Goal: Transaction & Acquisition: Purchase product/service

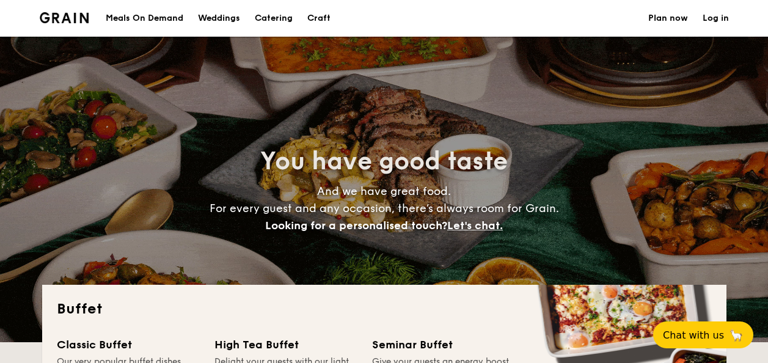
select select
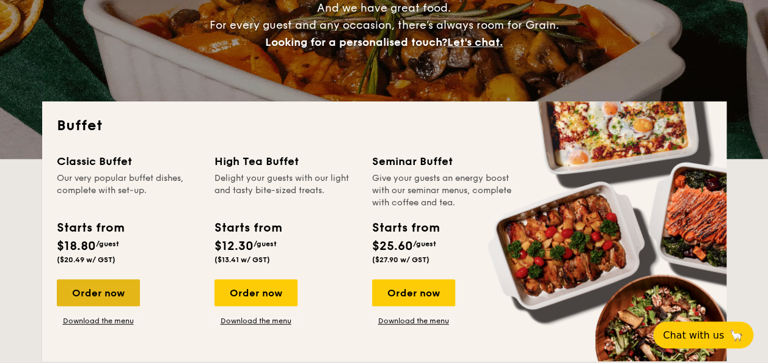
click at [116, 296] on div "Order now" at bounding box center [98, 292] width 83 height 27
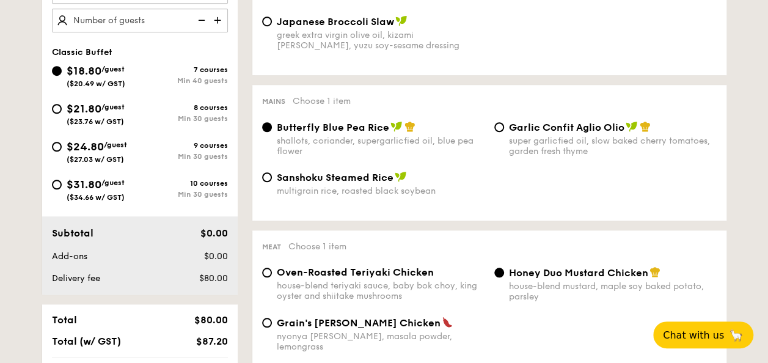
scroll to position [489, 0]
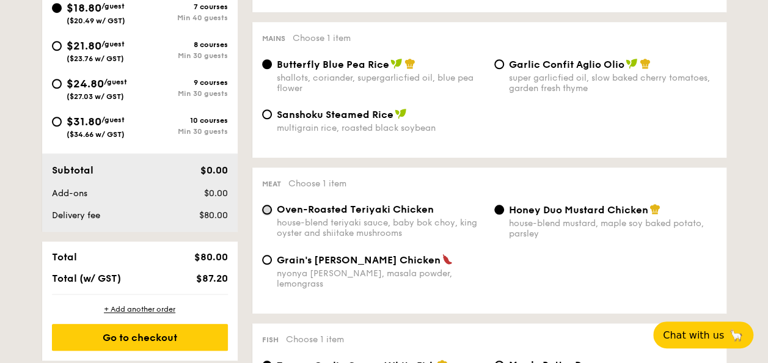
click at [266, 214] on input "Oven-Roasted Teriyaki Chicken house-blend teriyaki sauce, baby bok choy, king o…" at bounding box center [267, 210] width 10 height 10
radio input "true"
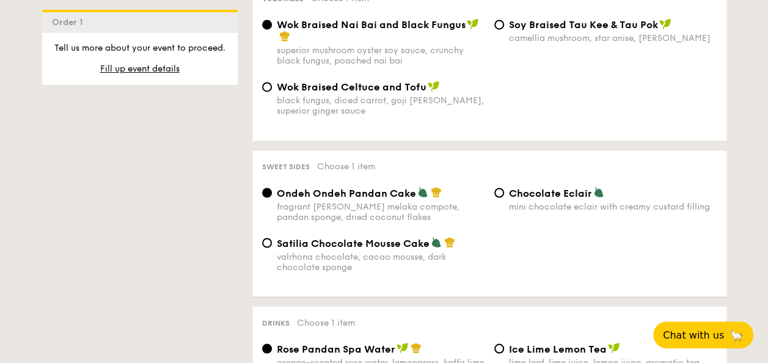
scroll to position [1038, 0]
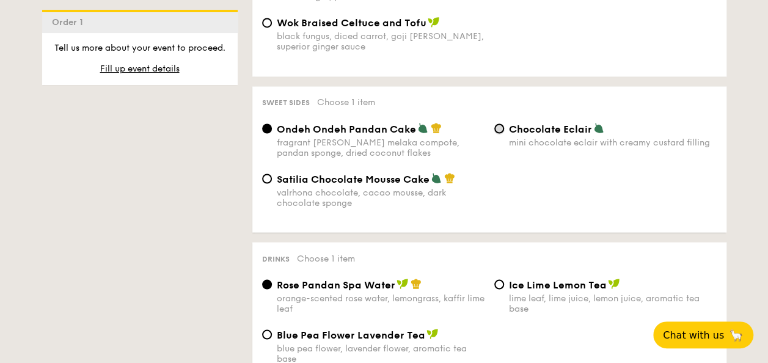
click at [498, 123] on input "Chocolate Eclair mini chocolate eclair with creamy custard filling" at bounding box center [499, 128] width 10 height 10
radio input "true"
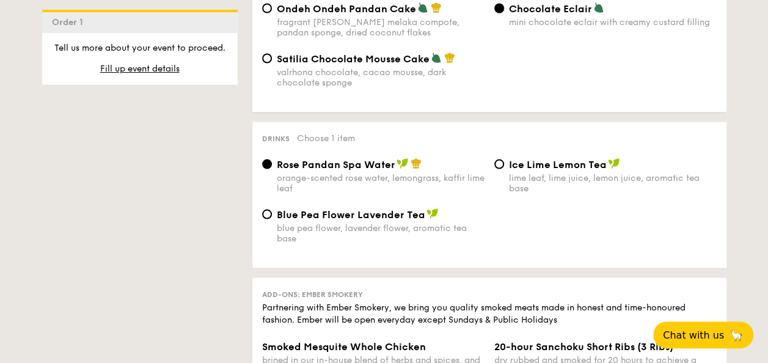
scroll to position [1161, 0]
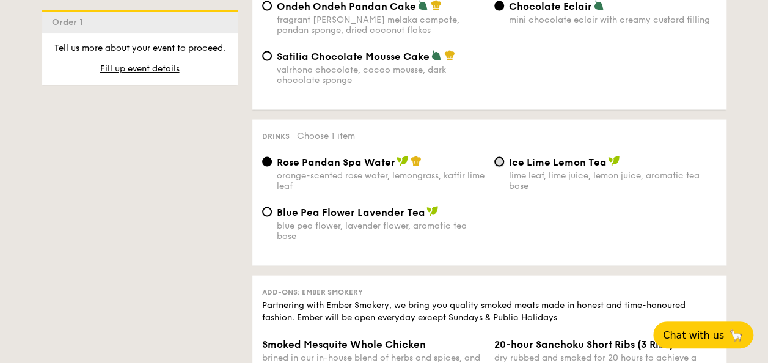
click at [498, 157] on input "Ice Lime Lemon Tea lime leaf, lime juice, lemon juice, aromatic tea base" at bounding box center [499, 162] width 10 height 10
radio input "true"
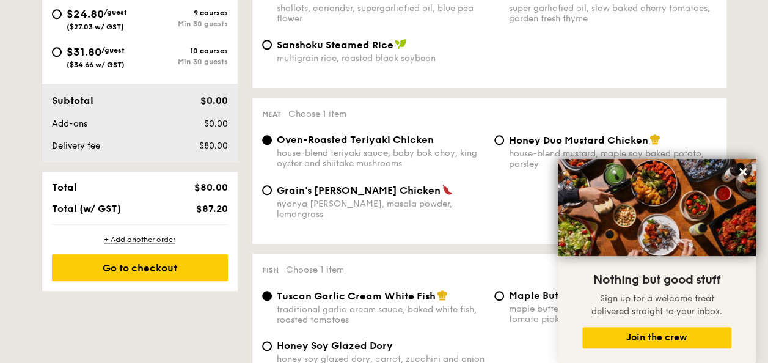
scroll to position [428, 0]
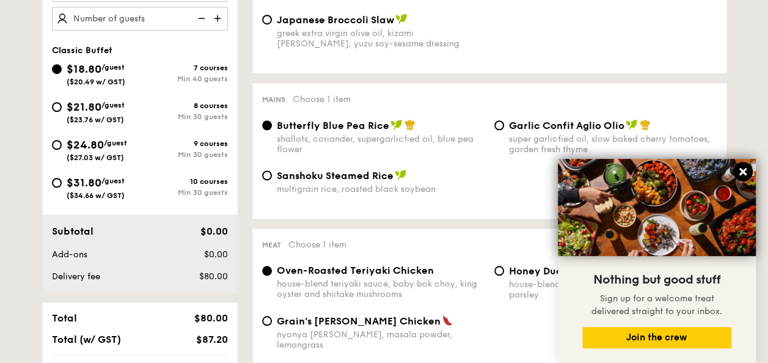
click at [742, 171] on icon at bounding box center [742, 171] width 7 height 7
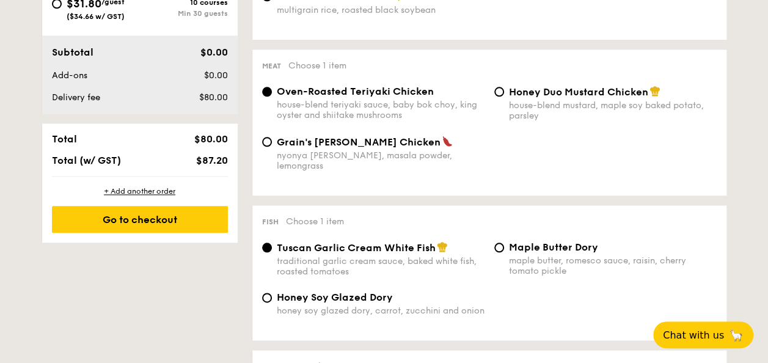
scroll to position [367, 0]
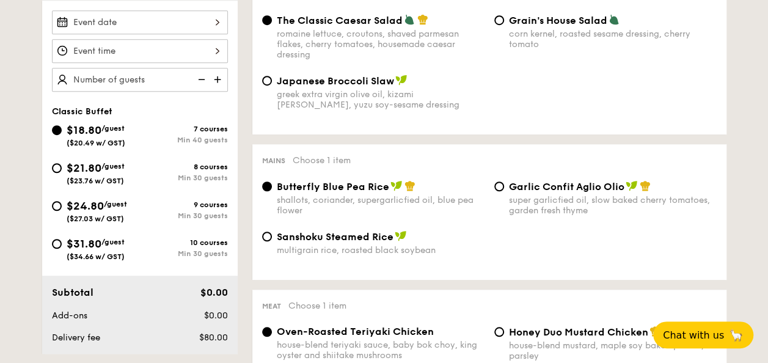
click at [185, 26] on div at bounding box center [140, 22] width 176 height 24
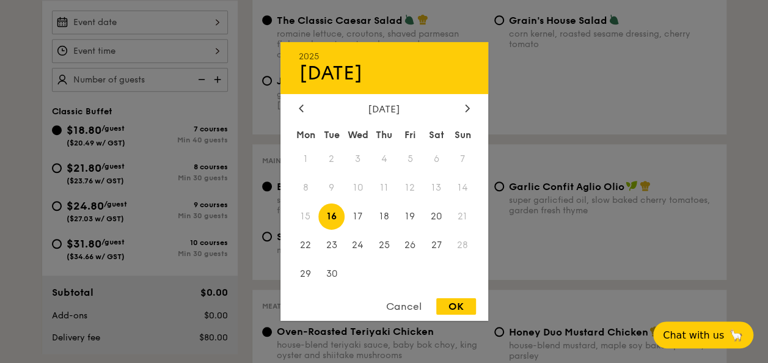
click at [331, 213] on span "16" at bounding box center [331, 216] width 26 height 26
click at [450, 310] on div "OK" at bounding box center [456, 306] width 40 height 16
type input "[DATE]"
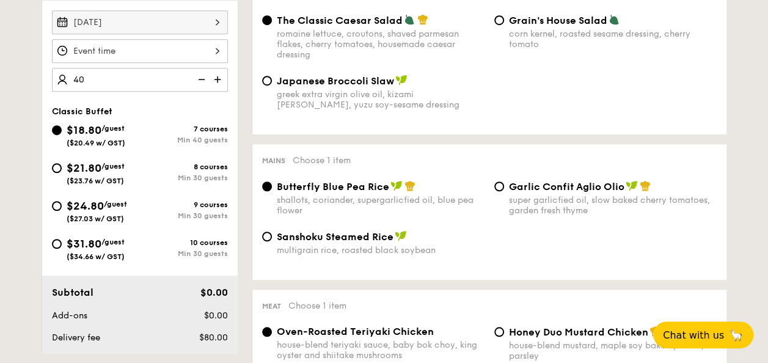
type input "40 guests"
click at [151, 46] on div at bounding box center [140, 51] width 176 height 24
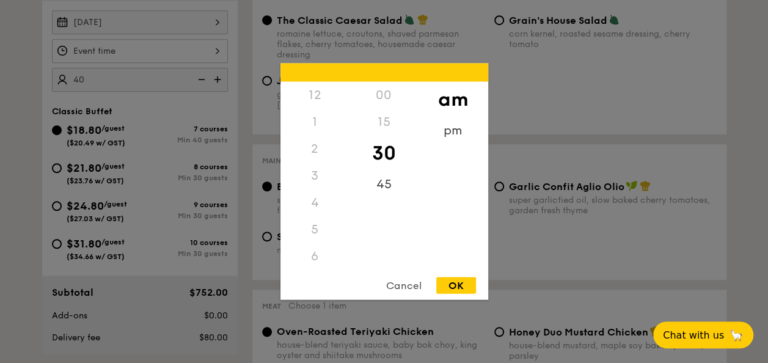
scroll to position [134, 0]
click at [443, 290] on div "OK" at bounding box center [456, 285] width 40 height 16
type input "10:30AM"
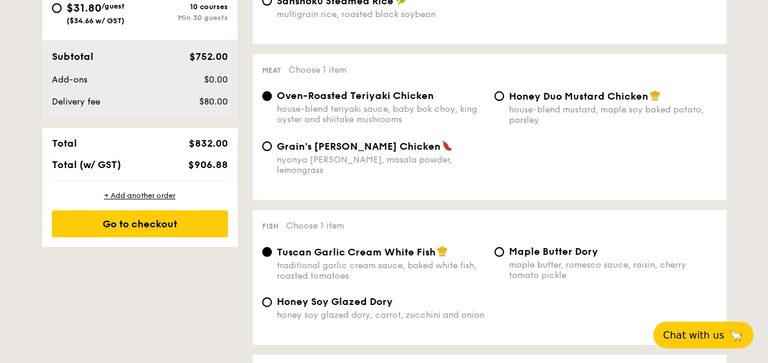
scroll to position [611, 0]
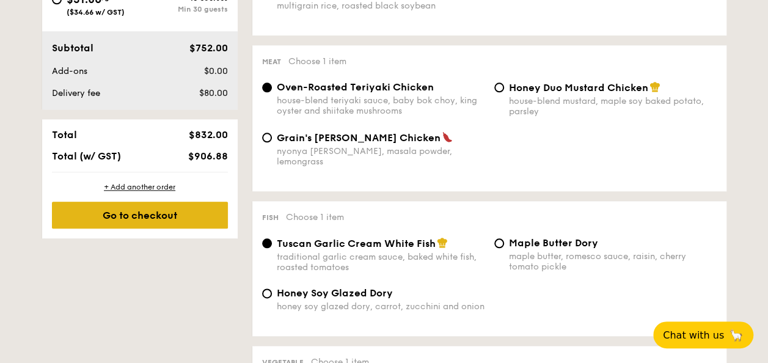
click at [154, 217] on div "Go to checkout" at bounding box center [140, 215] width 176 height 27
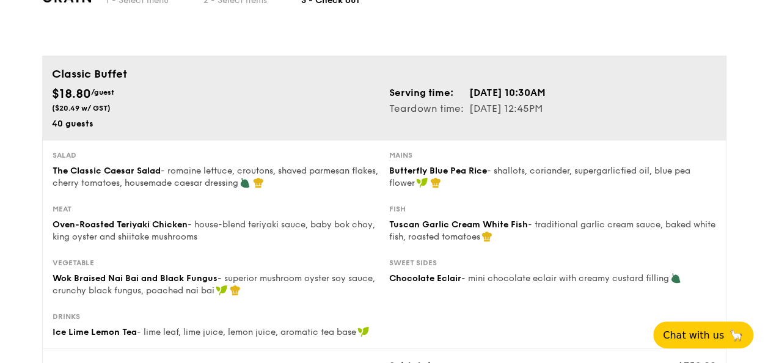
scroll to position [61, 0]
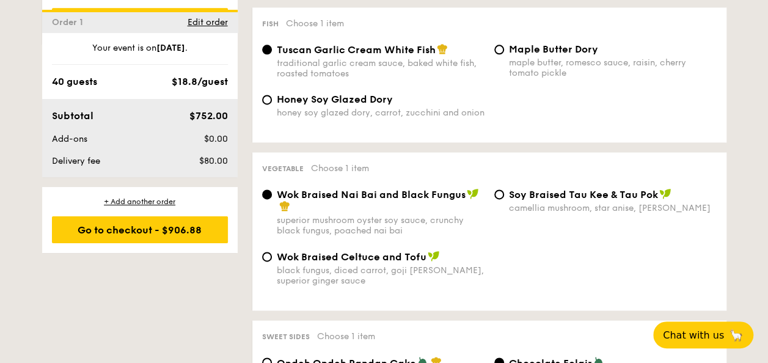
scroll to position [868, 0]
